Goal: Find specific page/section: Find specific page/section

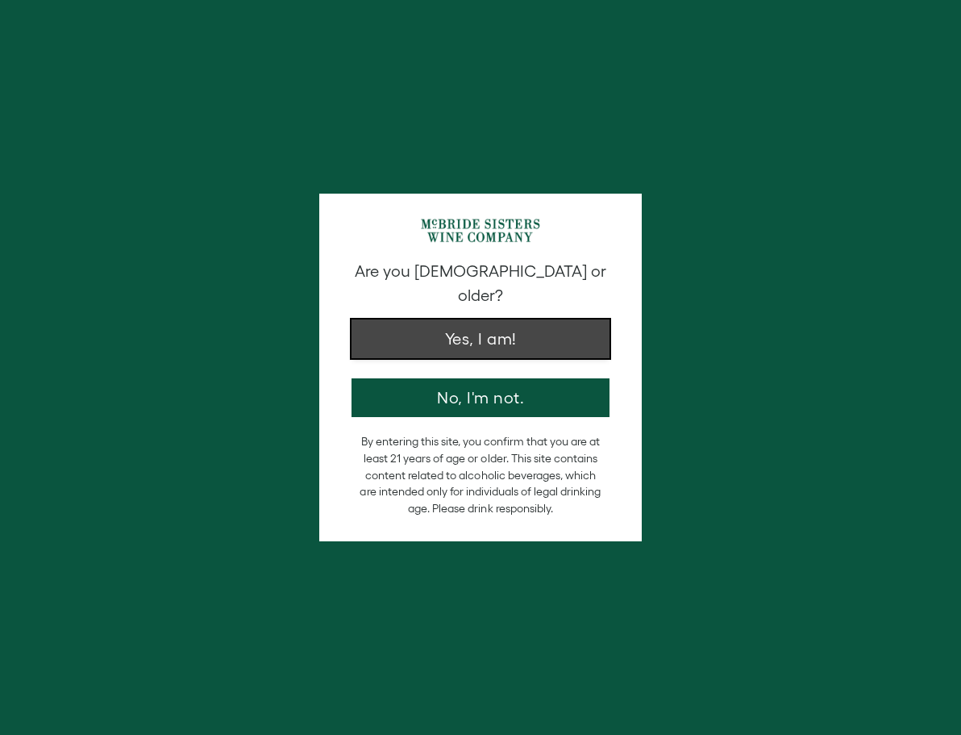
click at [498, 320] on button "Yes, I am!" at bounding box center [481, 338] width 258 height 39
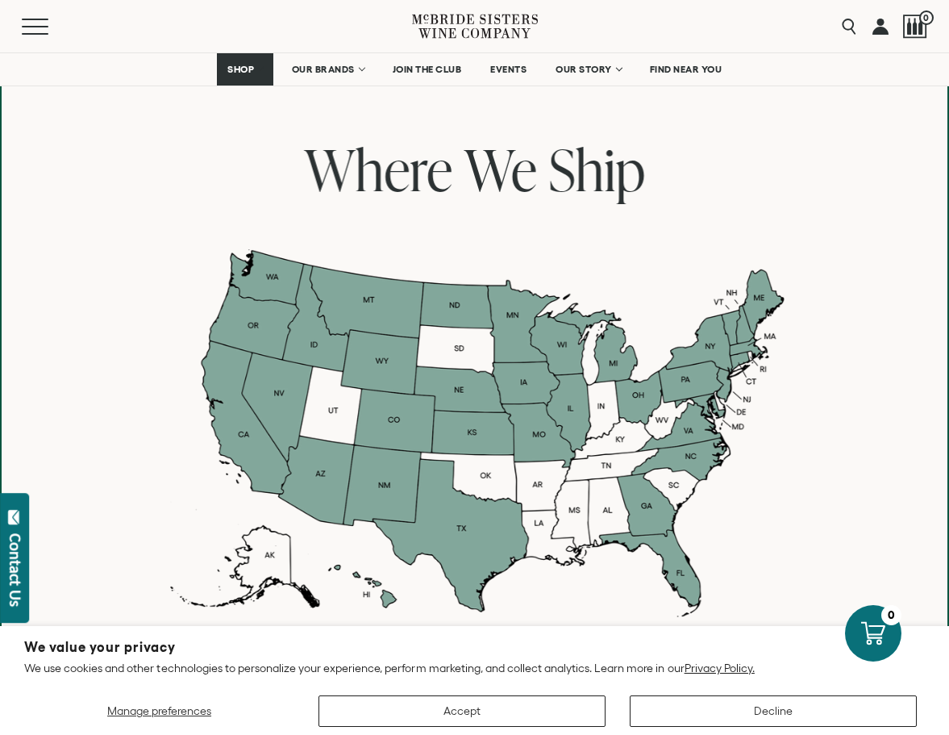
scroll to position [1209, 0]
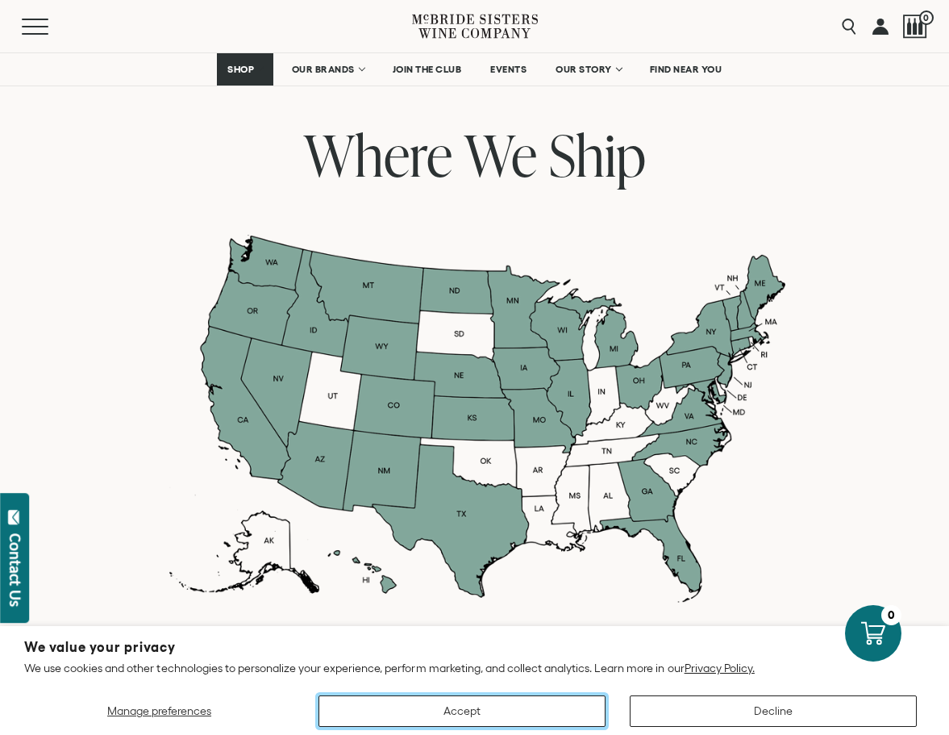
click at [508, 720] on button "Accept" at bounding box center [461, 710] width 287 height 31
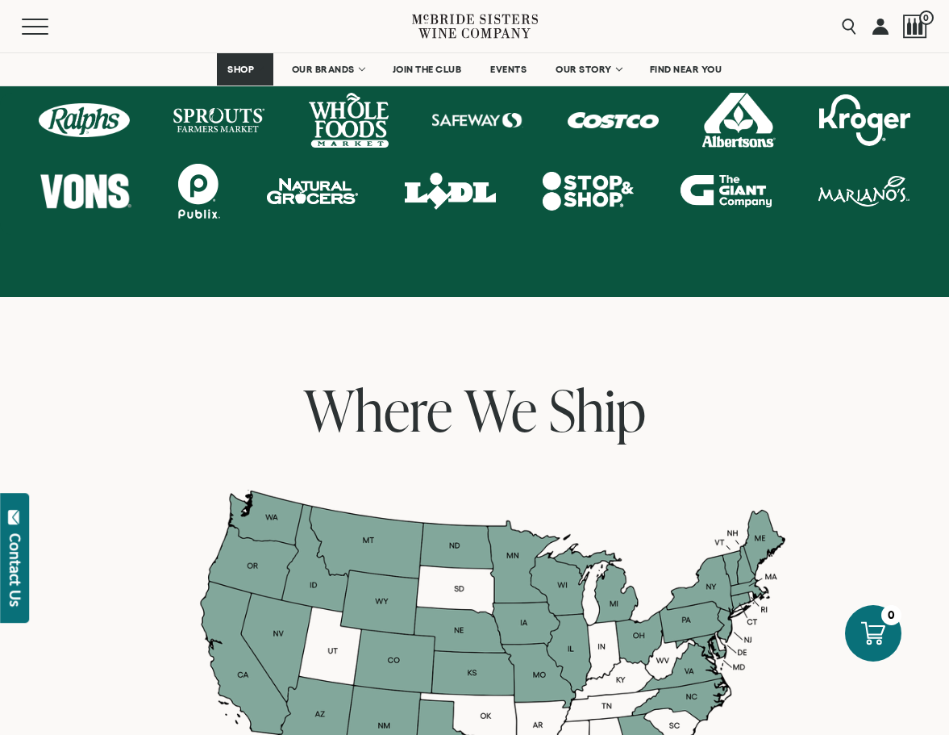
scroll to position [645, 0]
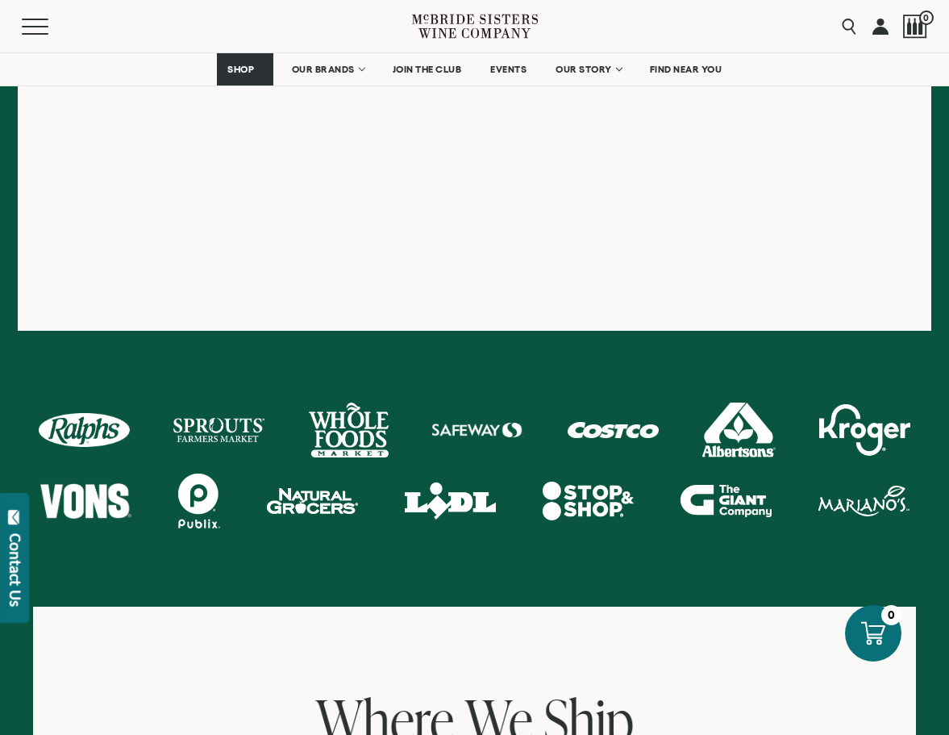
click at [345, 438] on div at bounding box center [349, 429] width 80 height 55
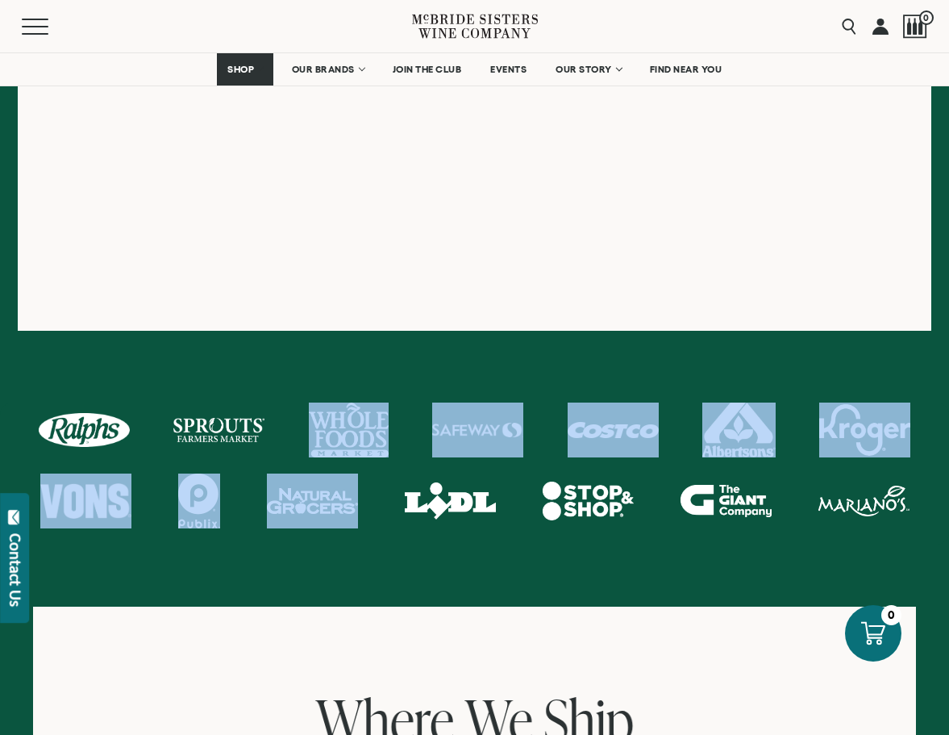
drag, startPoint x: 344, startPoint y: 395, endPoint x: 343, endPoint y: 527, distance: 131.4
click at [343, 528] on div at bounding box center [474, 505] width 949 height 319
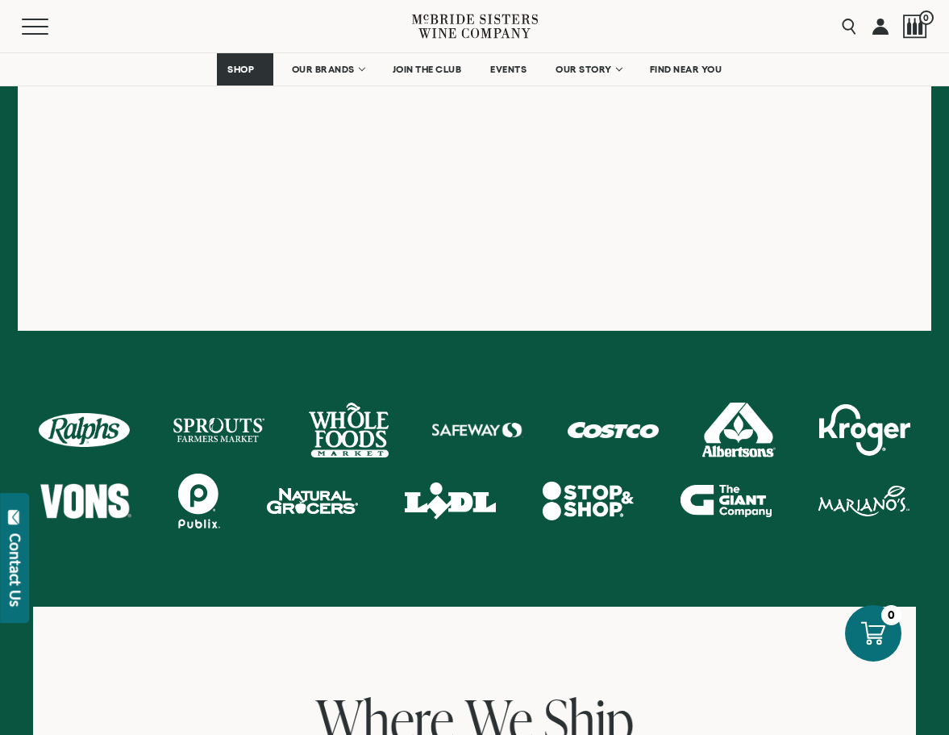
click at [321, 501] on div at bounding box center [312, 500] width 91 height 55
drag, startPoint x: 301, startPoint y: 493, endPoint x: 339, endPoint y: 548, distance: 66.7
click at [339, 548] on div at bounding box center [474, 505] width 949 height 319
click at [448, 561] on div at bounding box center [474, 505] width 949 height 319
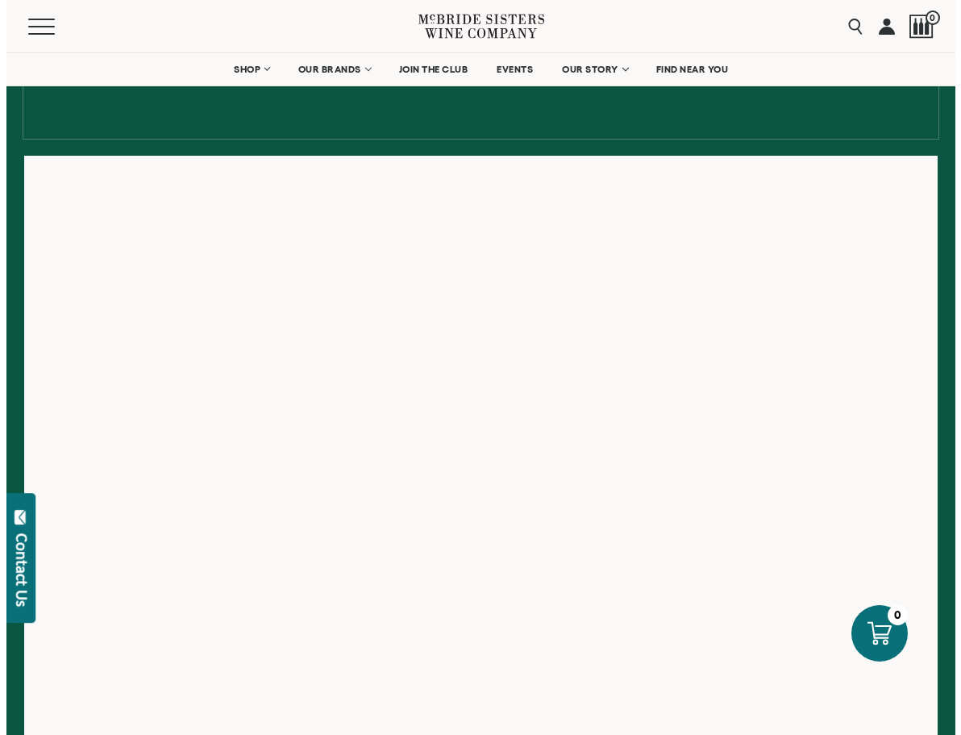
scroll to position [81, 0]
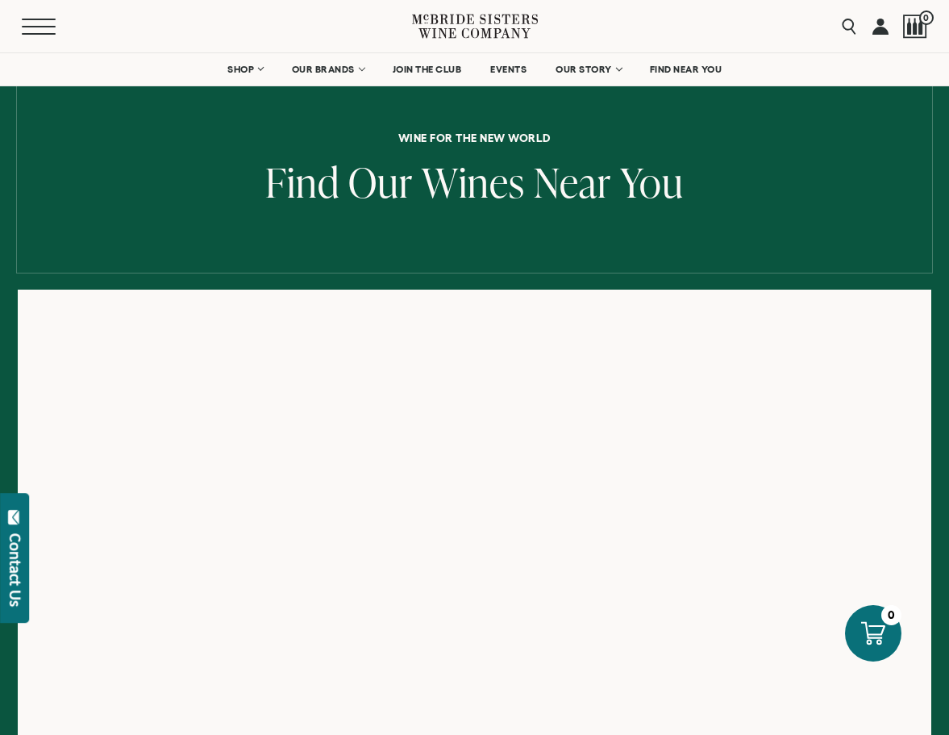
click at [34, 23] on button "Menu" at bounding box center [51, 27] width 58 height 16
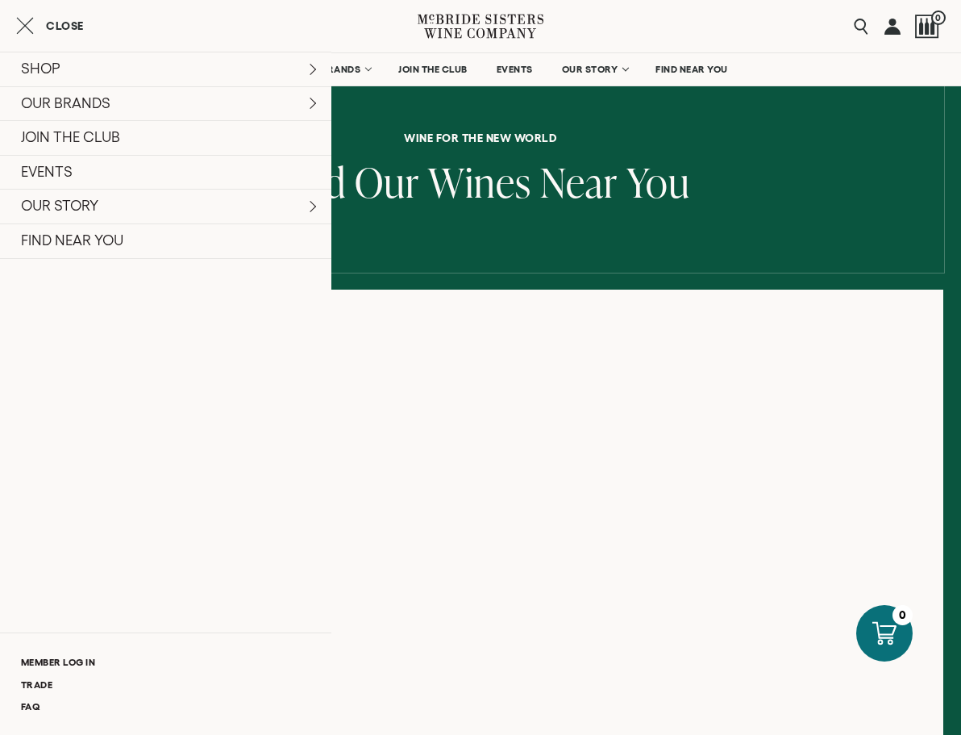
click at [767, 29] on div "Menu Search 0" at bounding box center [480, 26] width 961 height 52
click at [889, 26] on link at bounding box center [893, 26] width 16 height 52
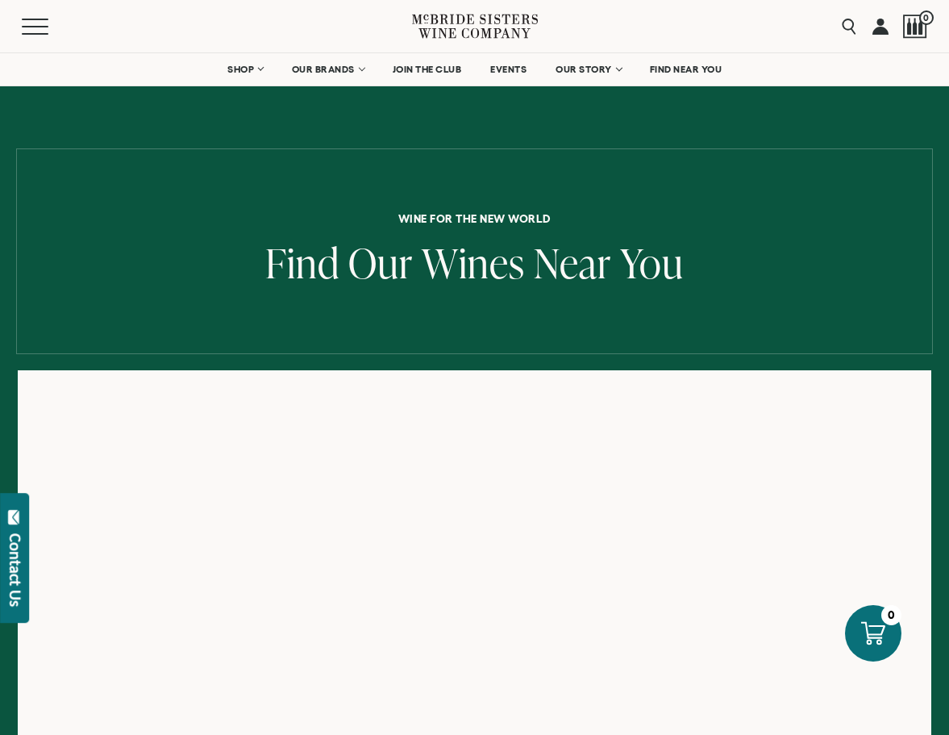
scroll to position [81, 0]
